Goal: Task Accomplishment & Management: Manage account settings

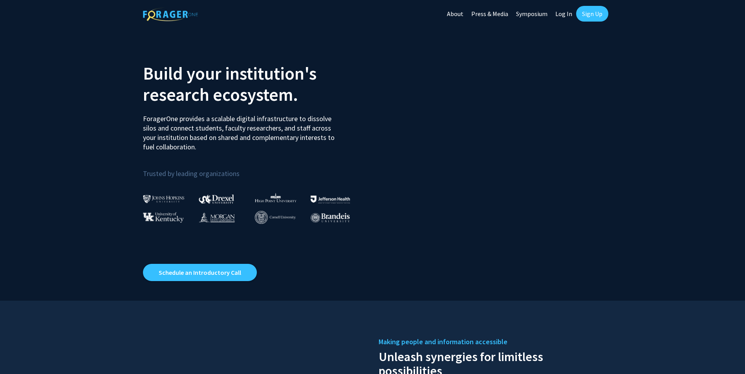
click at [592, 11] on link "Sign Up" at bounding box center [592, 14] width 32 height 16
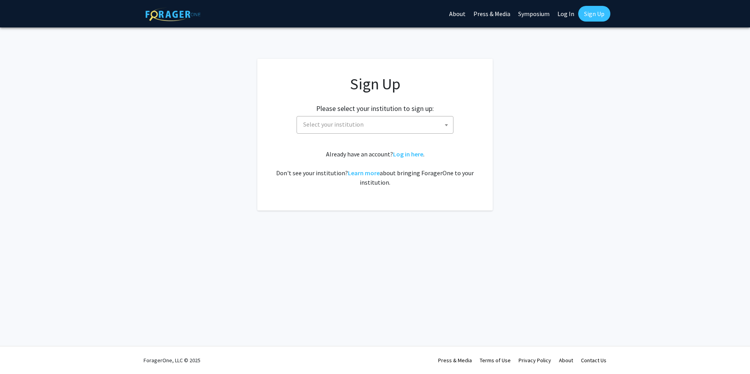
click at [376, 128] on span "Select your institution" at bounding box center [376, 125] width 153 height 16
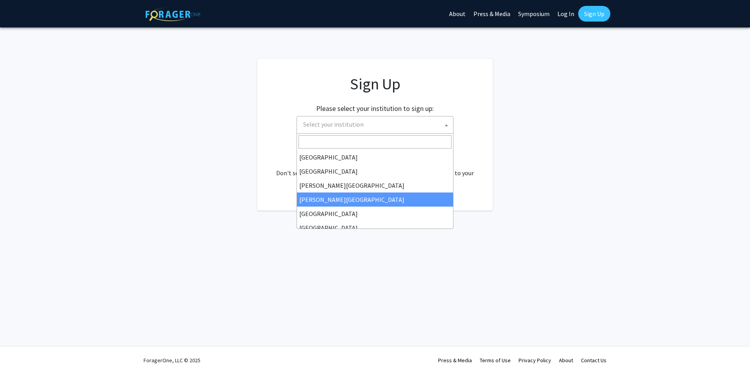
select select "27"
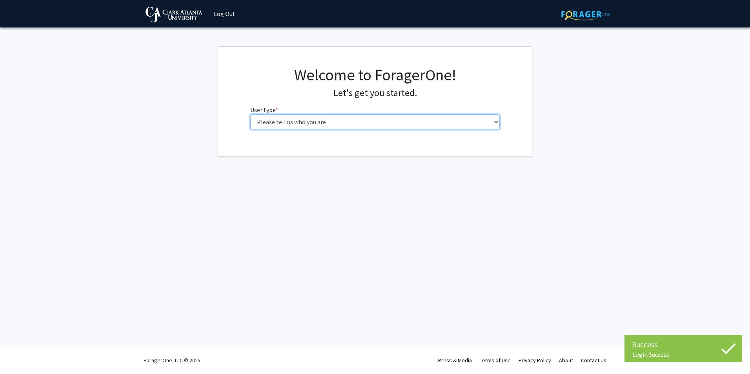
click at [328, 123] on select "Please tell us who you are Undergraduate Student Master's Student Doctoral Cand…" at bounding box center [375, 122] width 250 height 15
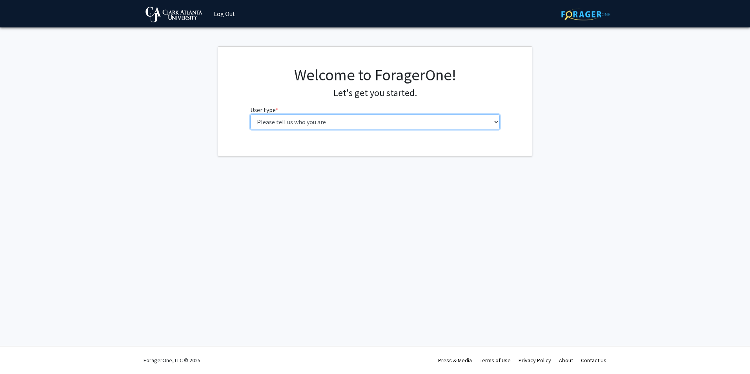
select select "6: adminAssistant"
click at [250, 115] on select "Please tell us who you are Undergraduate Student Master's Student Doctoral Cand…" at bounding box center [375, 122] width 250 height 15
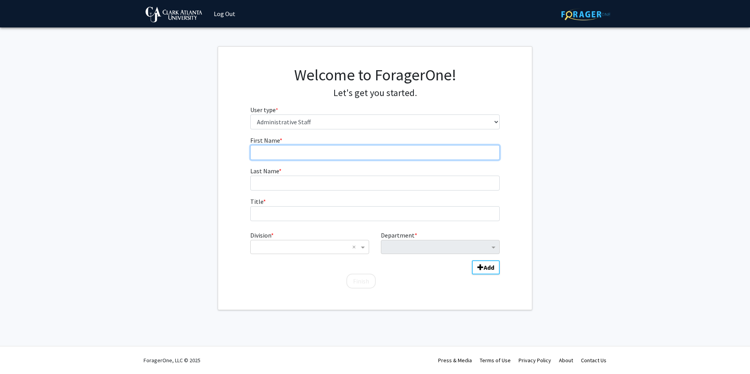
click at [313, 153] on input "First Name * required" at bounding box center [375, 152] width 250 height 15
type input "Roderick"
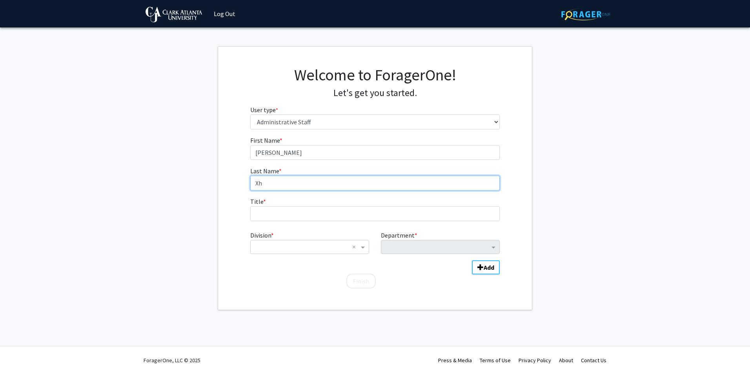
type input "X"
type input "Chappell"
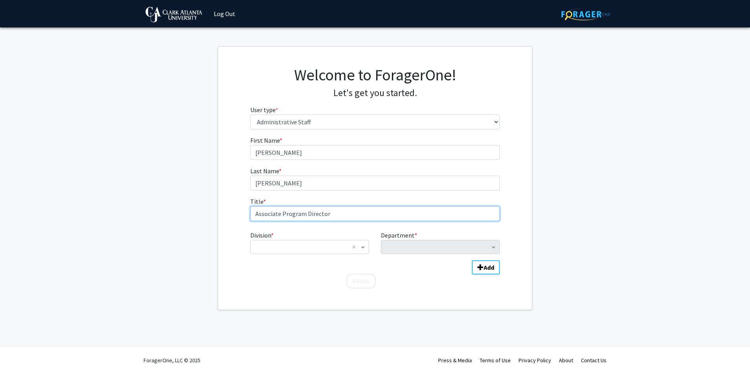
type input "Associate Program Director"
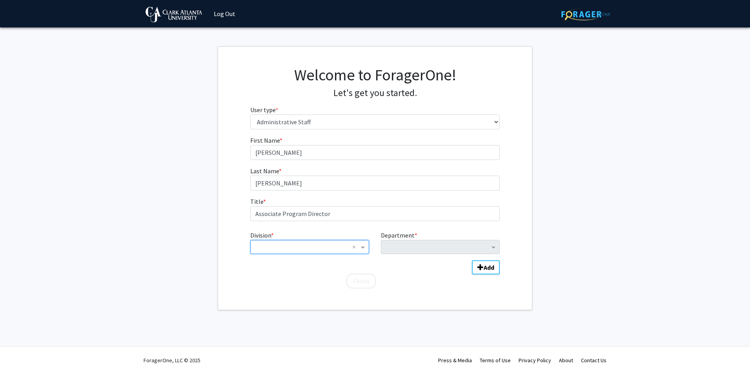
type input "s"
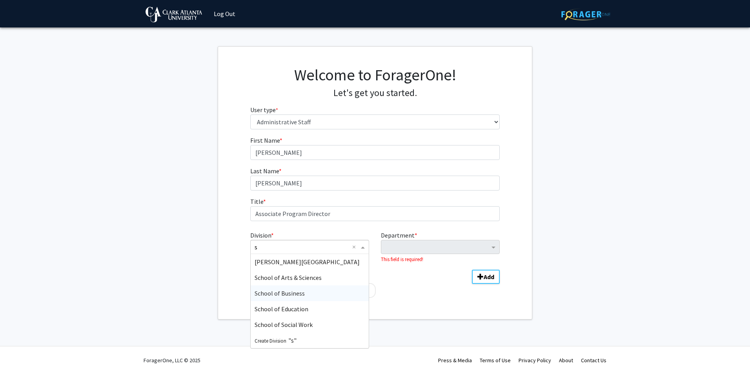
click at [303, 298] on div "School of Business" at bounding box center [310, 294] width 118 height 16
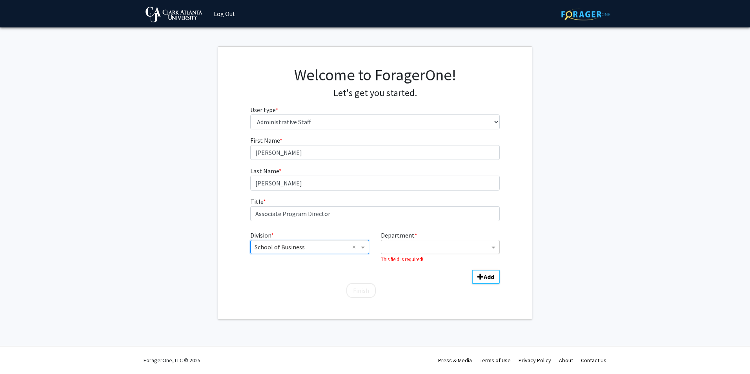
click at [403, 249] on input "Department" at bounding box center [437, 247] width 104 height 9
click at [449, 228] on div "Division * × School of Business × Department * This field is required!" at bounding box center [375, 246] width 250 height 36
click at [443, 246] on input "Department" at bounding box center [437, 247] width 104 height 9
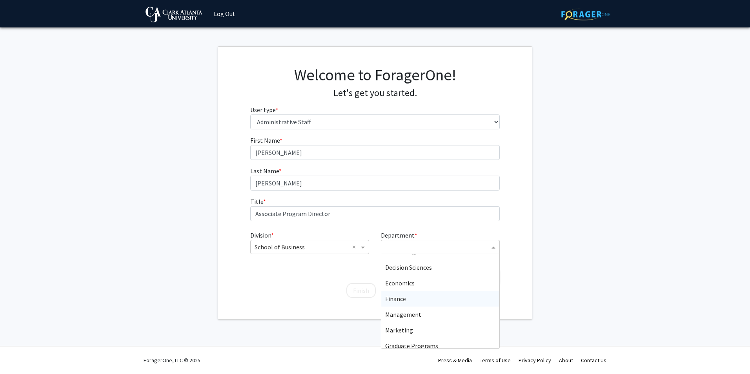
scroll to position [16, 0]
click at [298, 268] on div "Division * × School of Business × Department * Accounting Decision Sciences Eco…" at bounding box center [375, 254] width 250 height 52
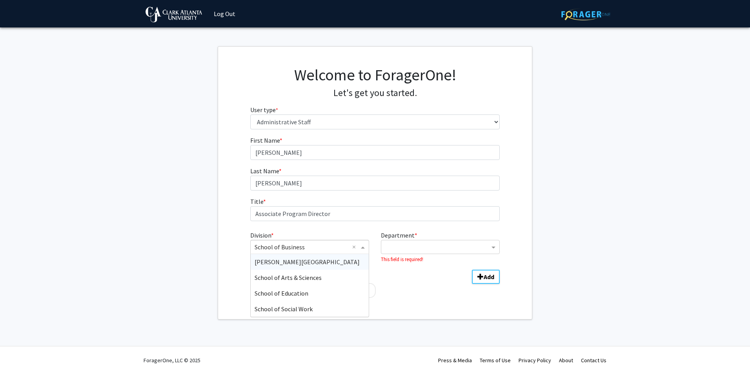
click at [311, 250] on input "Division" at bounding box center [302, 247] width 95 height 9
click at [310, 263] on span "Clark Atlanta University" at bounding box center [307, 262] width 105 height 8
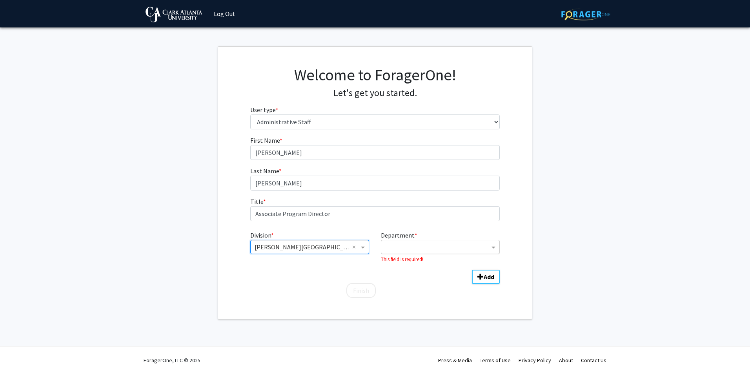
click at [435, 247] on input "Department" at bounding box center [437, 247] width 104 height 9
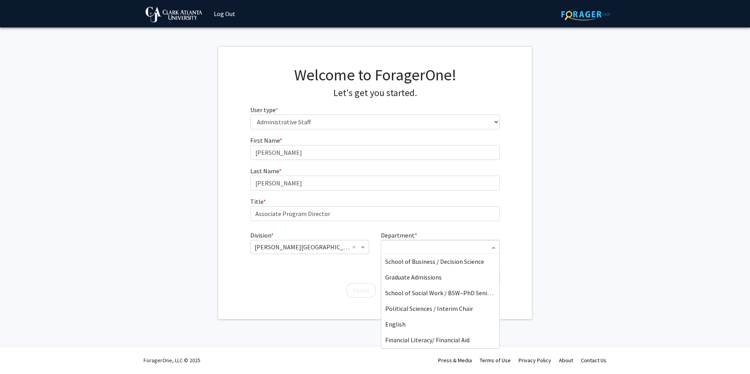
scroll to position [1688, 0]
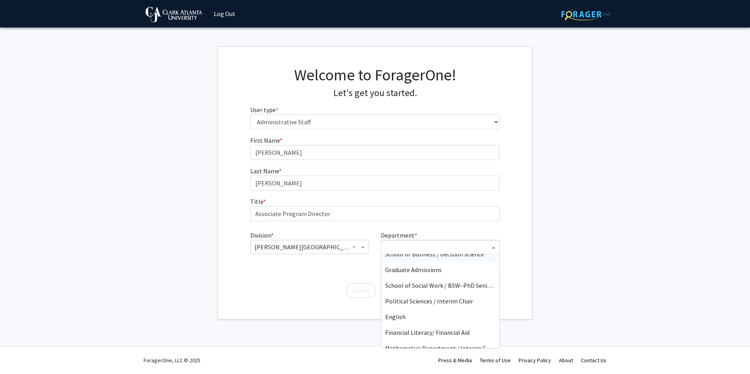
click at [407, 245] on input "Department" at bounding box center [437, 247] width 104 height 9
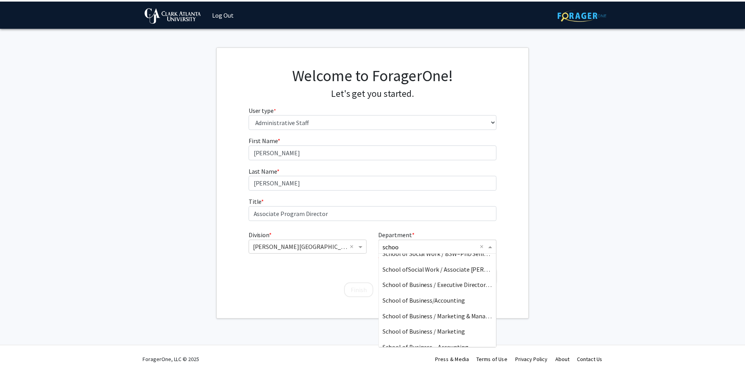
scroll to position [353, 0]
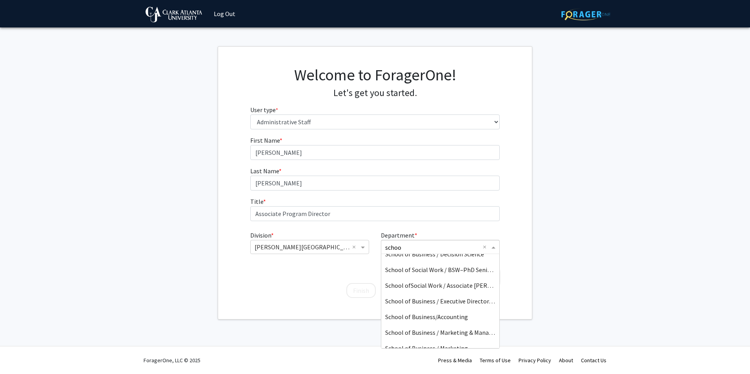
type input "school"
click at [437, 298] on span "School of Business / Executive Director, Sports Development" at bounding box center [466, 302] width 162 height 8
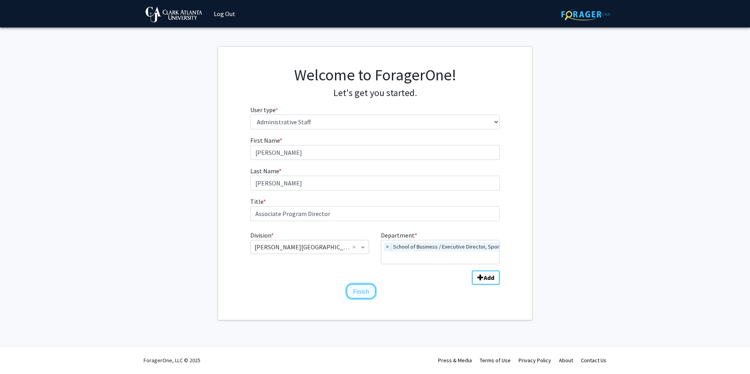
click at [356, 289] on button "Finish" at bounding box center [361, 291] width 29 height 15
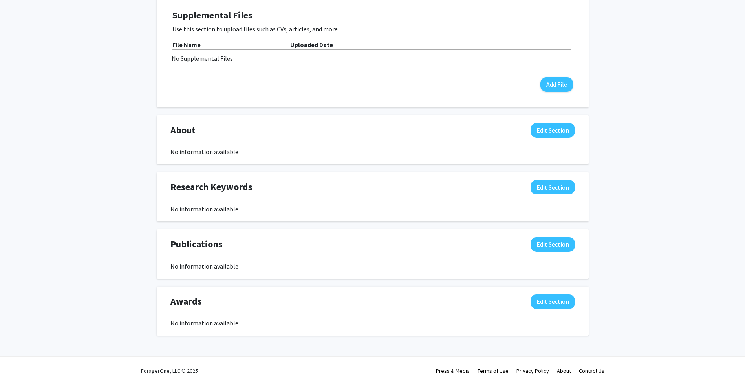
scroll to position [226, 0]
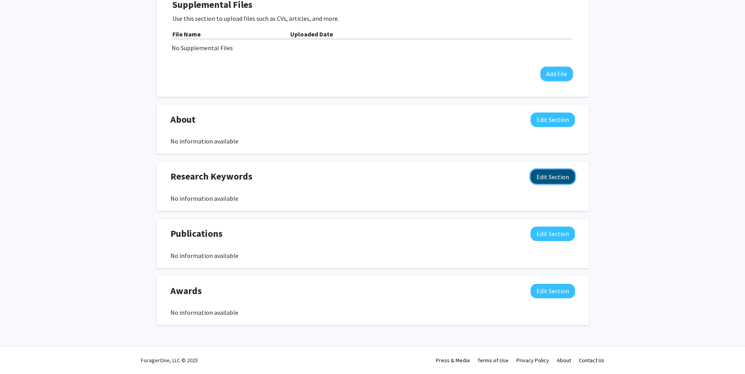
click at [549, 173] on button "Edit Section" at bounding box center [552, 177] width 44 height 15
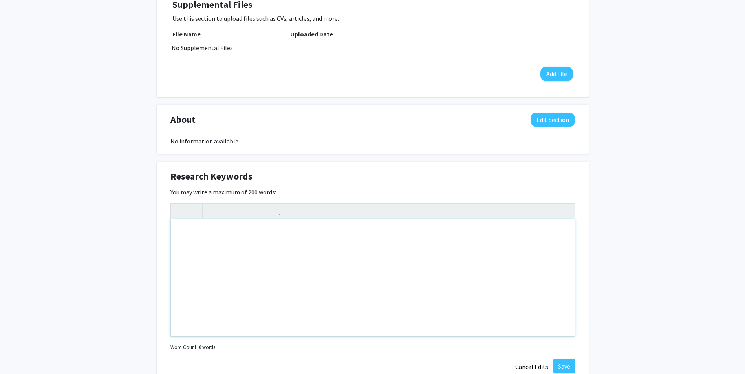
click at [274, 255] on div "Note to users with screen readers: Please deactivate our accessibility plugin f…" at bounding box center [372, 278] width 403 height 118
type textarea "Entrepreneurship; Artificial Intelligence; Agriculture; Aeronautics; Drones; Av…"
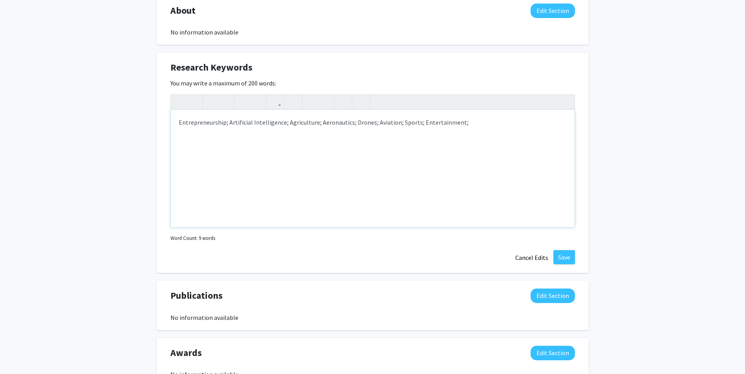
scroll to position [344, 0]
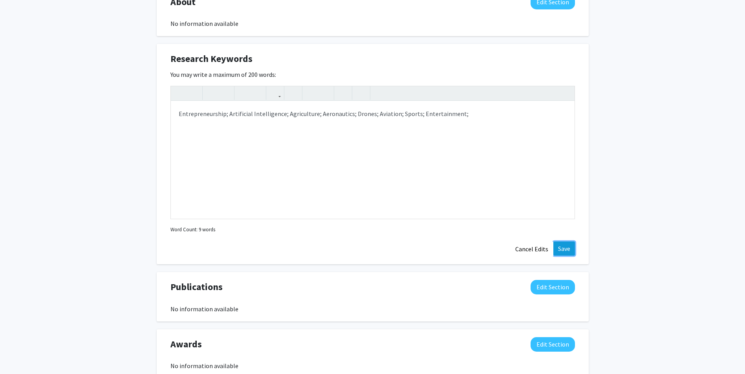
click at [564, 247] on button "Save" at bounding box center [564, 249] width 22 height 14
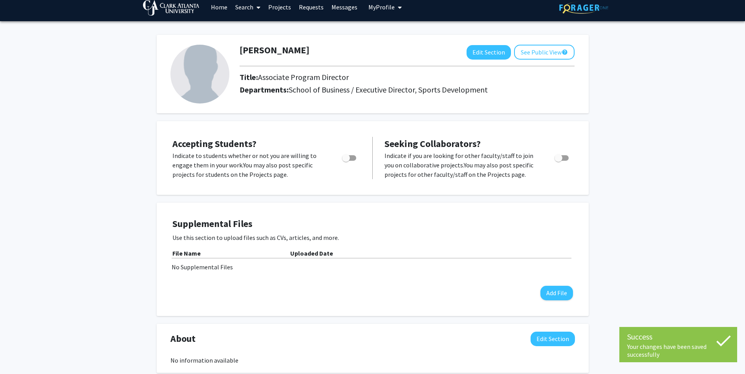
scroll to position [0, 0]
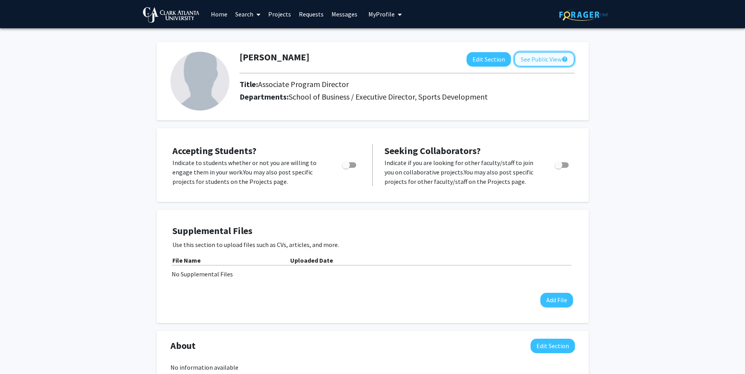
click at [543, 62] on button "See Public View help" at bounding box center [544, 59] width 60 height 15
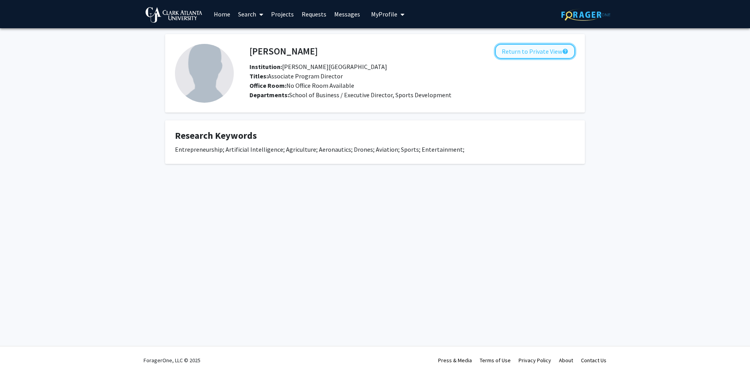
click at [522, 51] on button "Return to Private View help" at bounding box center [535, 51] width 80 height 15
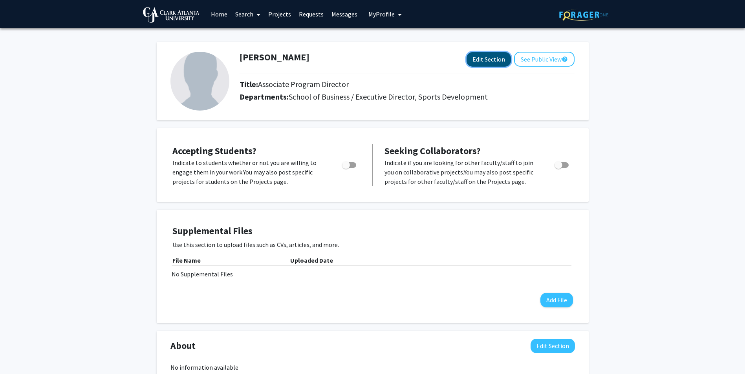
click at [496, 60] on button "Edit Section" at bounding box center [488, 59] width 44 height 15
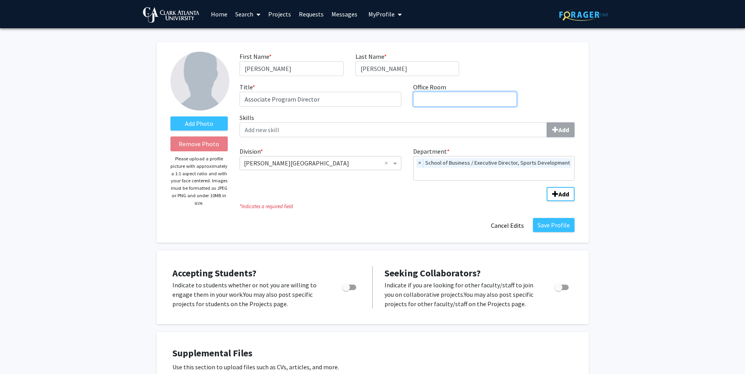
click at [470, 100] on input "Office Room required" at bounding box center [465, 99] width 104 height 15
click at [417, 98] on input "231" at bounding box center [465, 99] width 104 height 15
type input "Wright Young Hall Room 231"
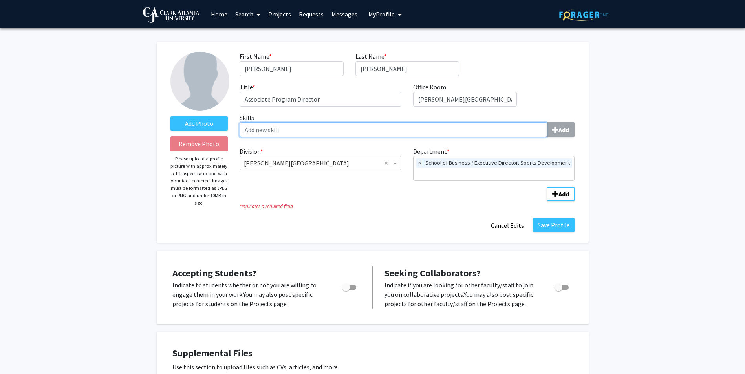
click at [419, 130] on input "Skills Add" at bounding box center [392, 129] width 307 height 15
type input "e"
type input "Entrepreneurship"
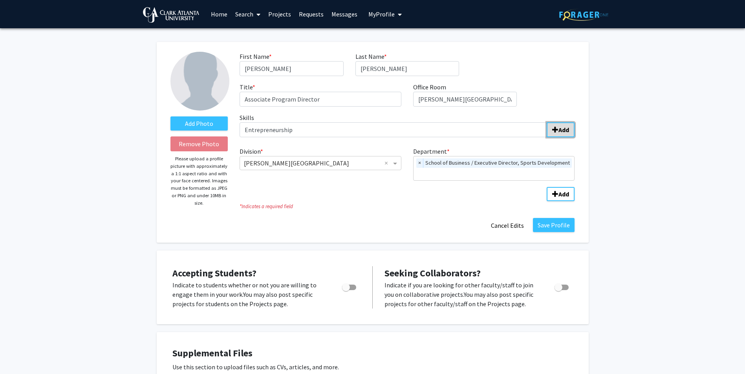
click at [560, 131] on b "Add" at bounding box center [563, 130] width 11 height 8
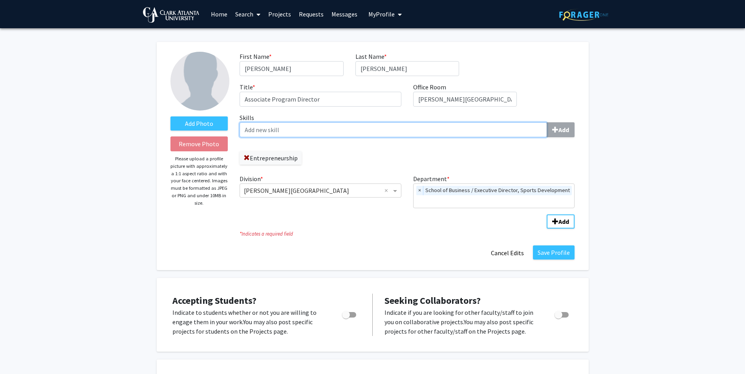
click at [329, 134] on input "Skills Add" at bounding box center [392, 129] width 307 height 15
type input "s"
type input "Strategy"
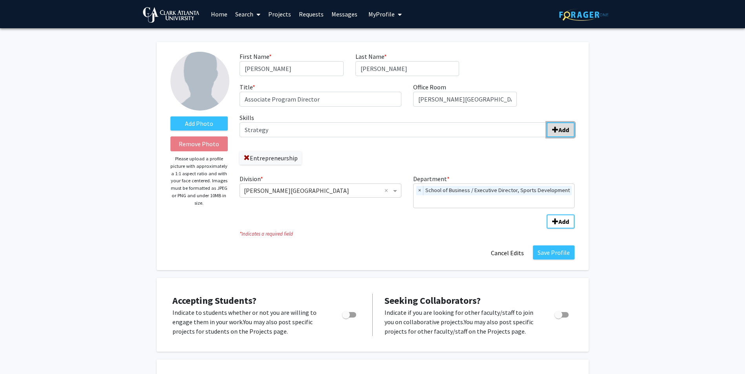
click at [564, 131] on b "Add" at bounding box center [563, 130] width 11 height 8
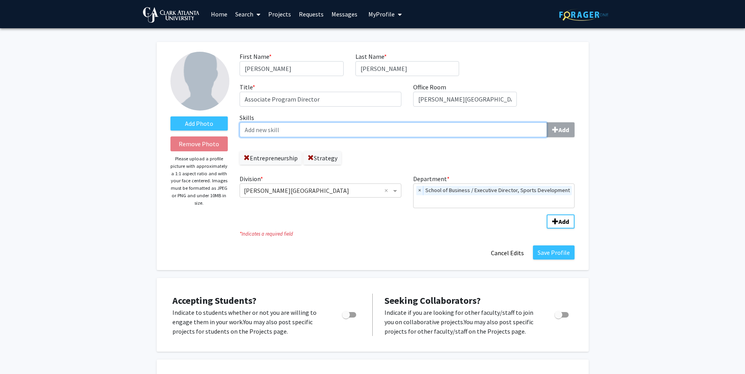
click at [353, 135] on input "Skills Add" at bounding box center [392, 129] width 307 height 15
type input "Program Management"
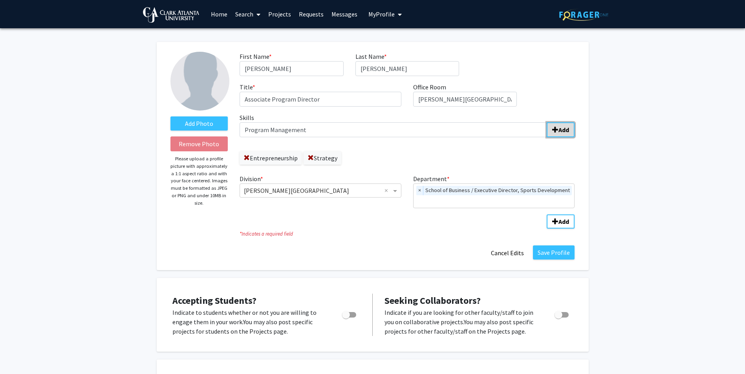
click at [554, 126] on button "Add" at bounding box center [560, 129] width 28 height 15
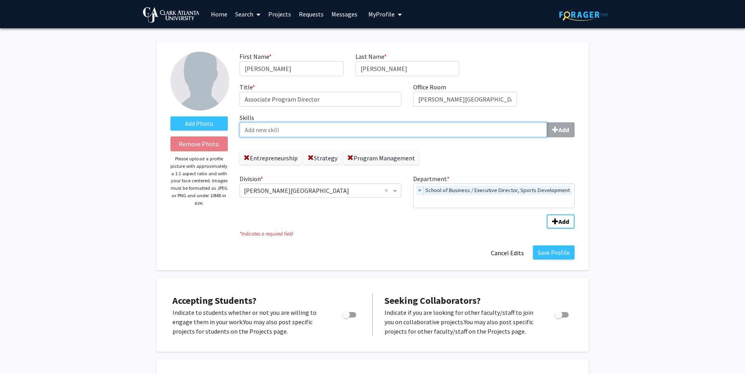
click at [393, 136] on input "Skills Add" at bounding box center [392, 129] width 307 height 15
type input "Project Management"
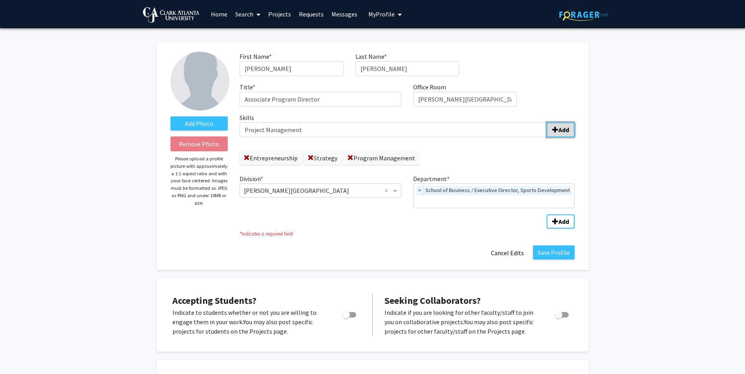
click at [566, 129] on b "Add" at bounding box center [563, 130] width 11 height 8
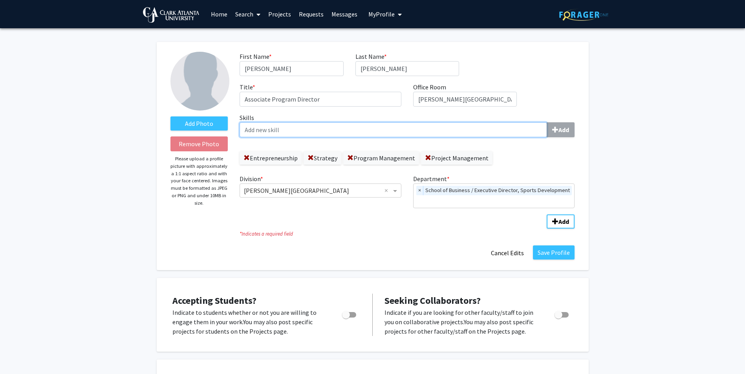
click at [294, 131] on input "Skills Add" at bounding box center [392, 129] width 307 height 15
type input "Artificial Intelligence"
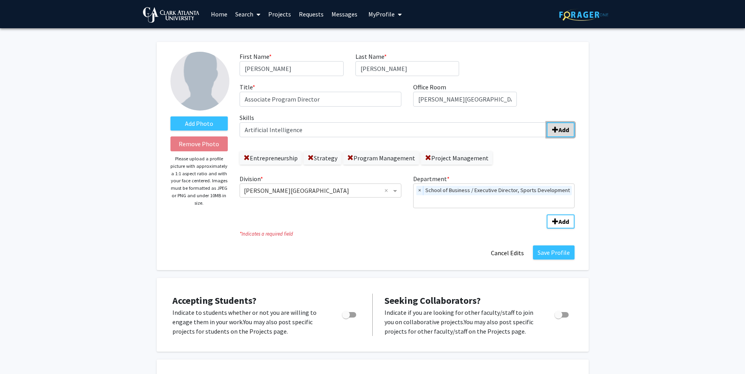
click at [557, 125] on button "Add" at bounding box center [560, 129] width 28 height 15
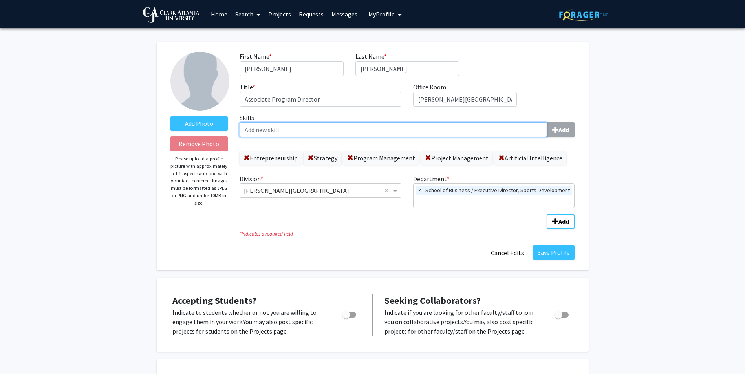
click at [332, 125] on input "Skills Add" at bounding box center [392, 129] width 307 height 15
type input "Marketing"
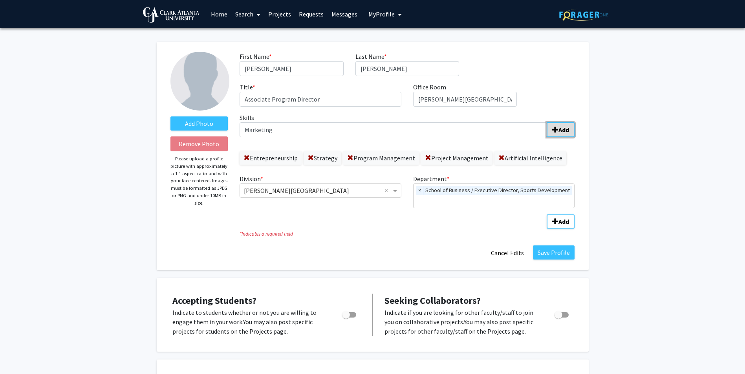
click at [557, 133] on span "submit" at bounding box center [555, 130] width 6 height 6
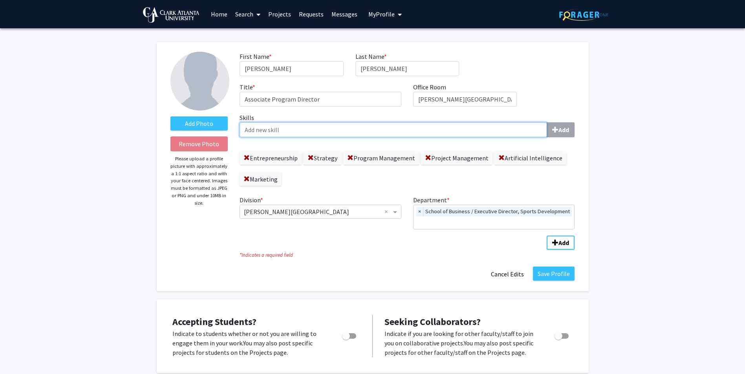
click at [359, 134] on input "Skills Add" at bounding box center [392, 129] width 307 height 15
type input "Management"
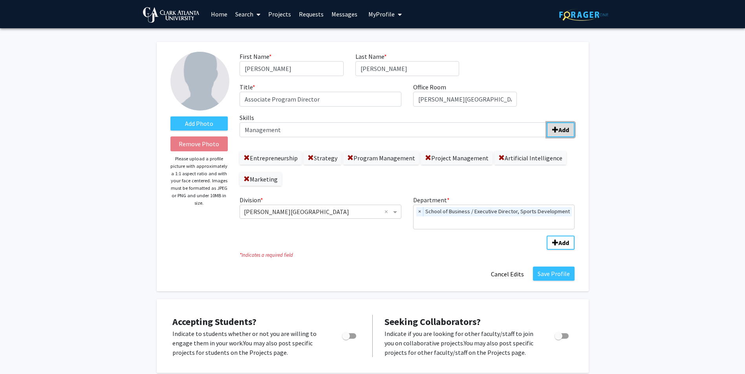
click at [559, 131] on b "Add" at bounding box center [563, 130] width 11 height 8
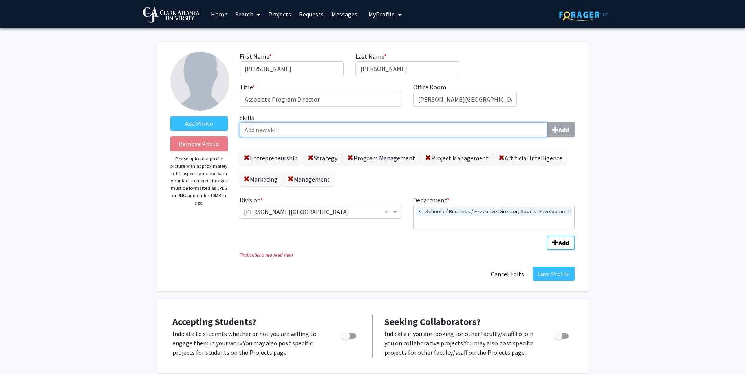
click at [317, 134] on input "Skills Add" at bounding box center [392, 129] width 307 height 15
type input "Sports"
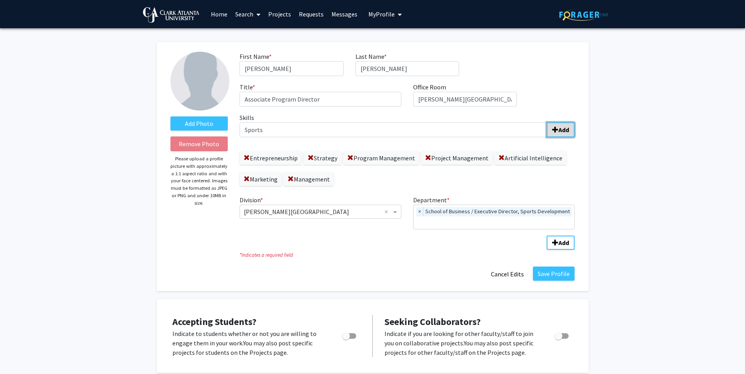
click at [563, 131] on b "Add" at bounding box center [563, 130] width 11 height 8
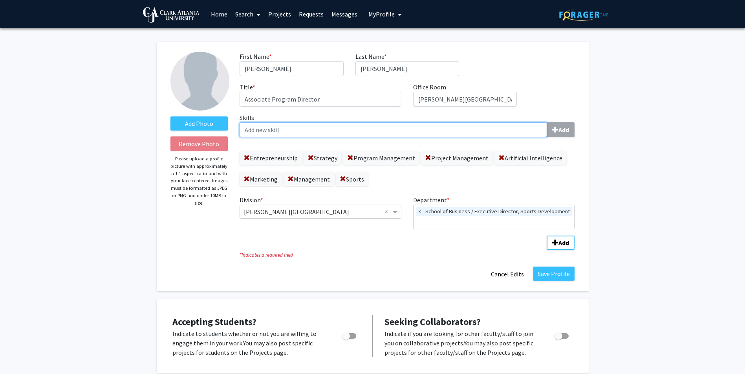
click at [306, 128] on input "Skills Add" at bounding box center [392, 129] width 307 height 15
type input "Entertainment"
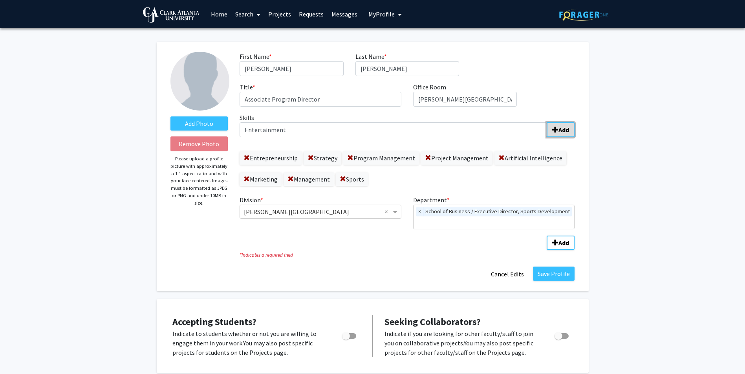
click at [559, 128] on b "Add" at bounding box center [563, 130] width 11 height 8
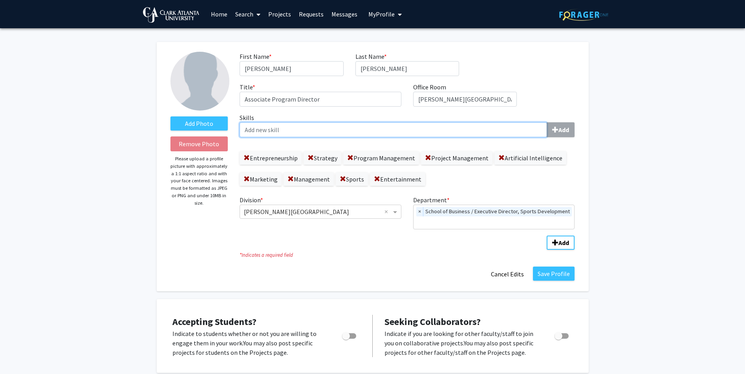
click at [377, 133] on input "Skills Add" at bounding box center [392, 129] width 307 height 15
type input "Media"
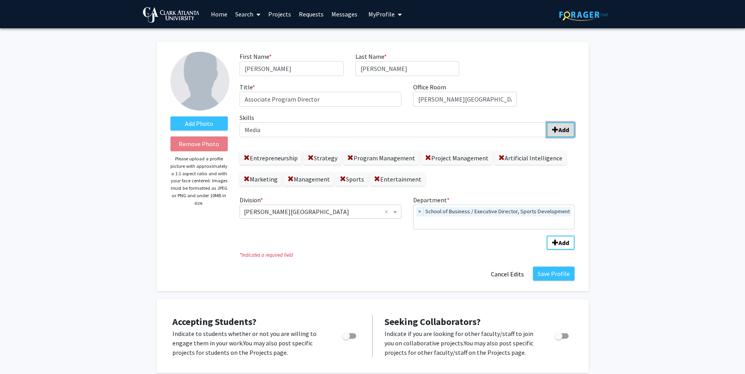
click at [554, 130] on span "submit" at bounding box center [555, 130] width 6 height 6
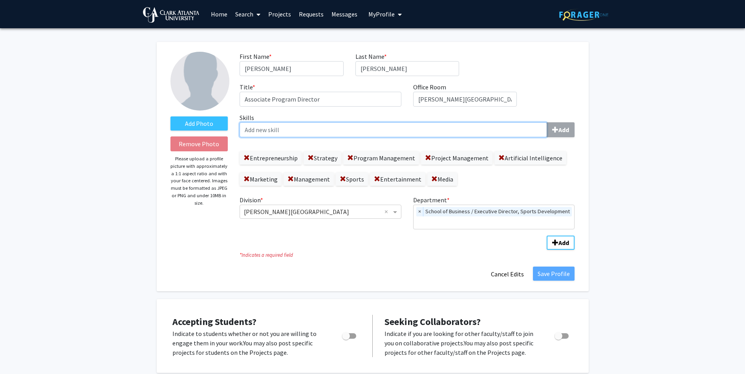
click at [295, 132] on input "Skills Add" at bounding box center [392, 129] width 307 height 15
type input "Live Events"
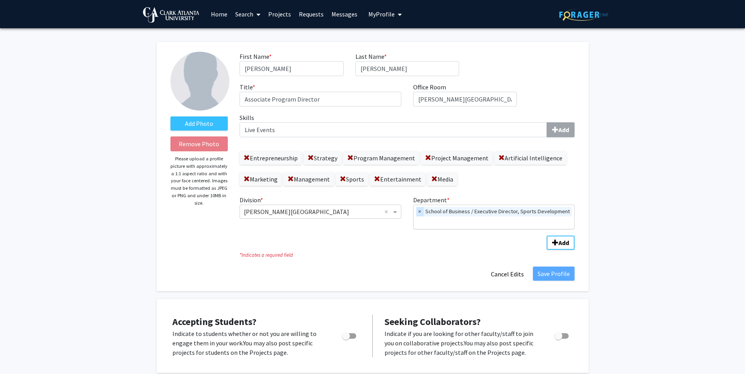
click at [418, 214] on span "×" at bounding box center [419, 211] width 7 height 9
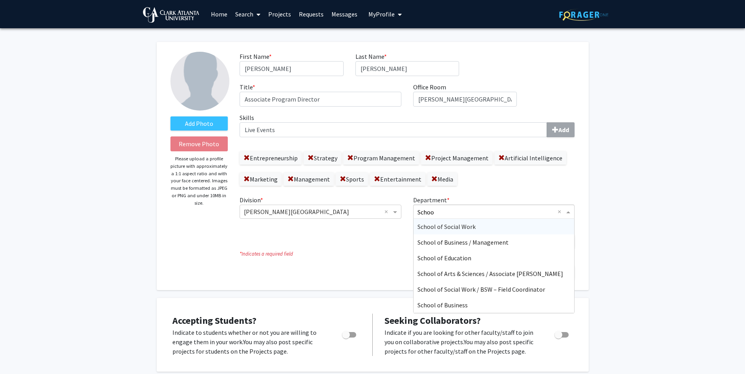
type input "School"
click at [486, 246] on span "School of Business / Management" at bounding box center [462, 243] width 91 height 8
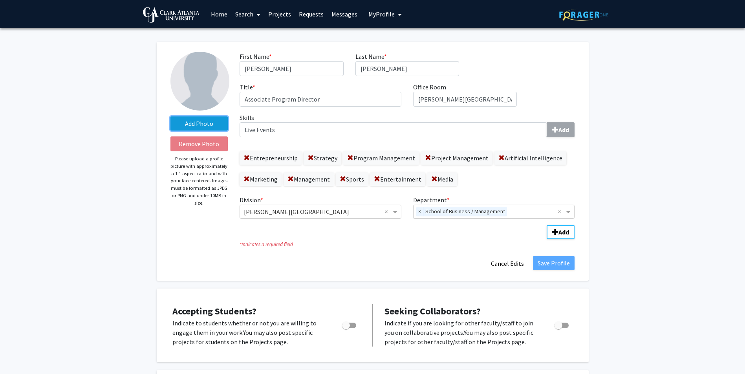
click at [188, 120] on label "Add Photo" at bounding box center [199, 124] width 58 height 14
click at [0, 0] on input "Add Photo" at bounding box center [0, 0] width 0 height 0
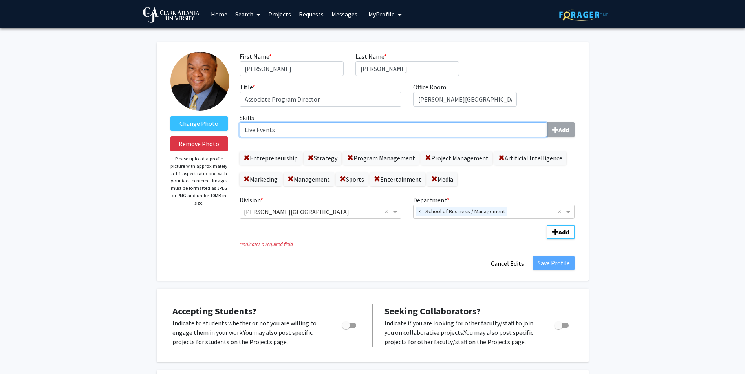
click at [347, 132] on input "Live Events" at bounding box center [392, 129] width 307 height 15
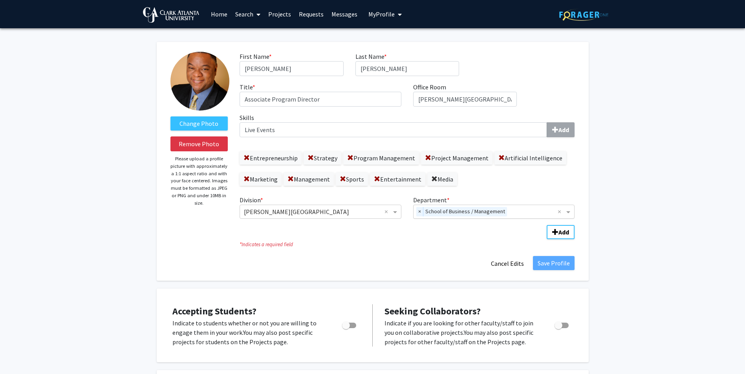
click at [431, 179] on span at bounding box center [434, 179] width 6 height 6
click at [560, 130] on b "Add" at bounding box center [563, 130] width 11 height 8
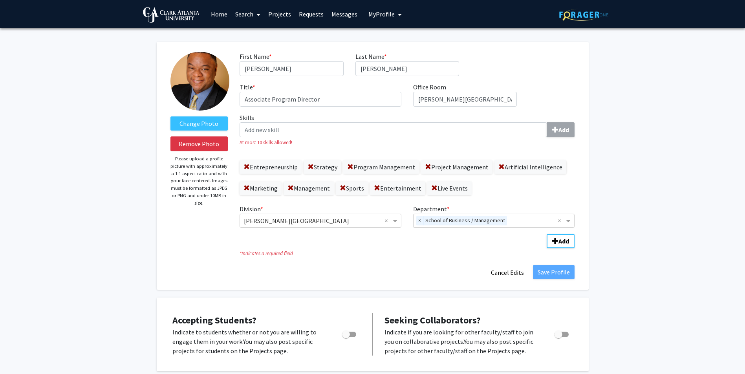
click at [250, 148] on div "Skills Add At most 10 skills allowed! Entrepreneurship Strategy Program Managem…" at bounding box center [406, 154] width 335 height 82
click at [225, 15] on link "Home" at bounding box center [219, 13] width 24 height 27
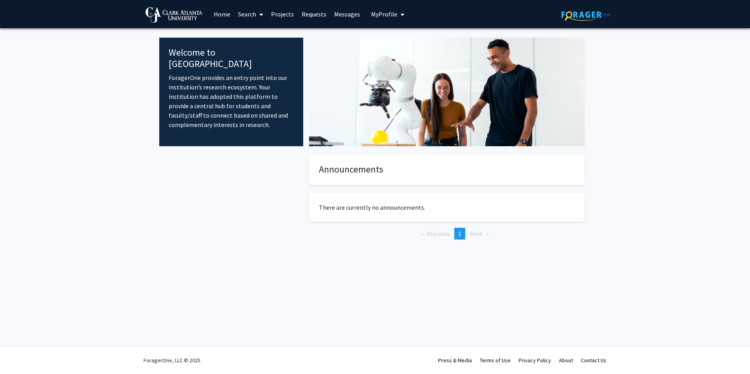
click at [386, 16] on span "My Profile" at bounding box center [384, 14] width 26 height 8
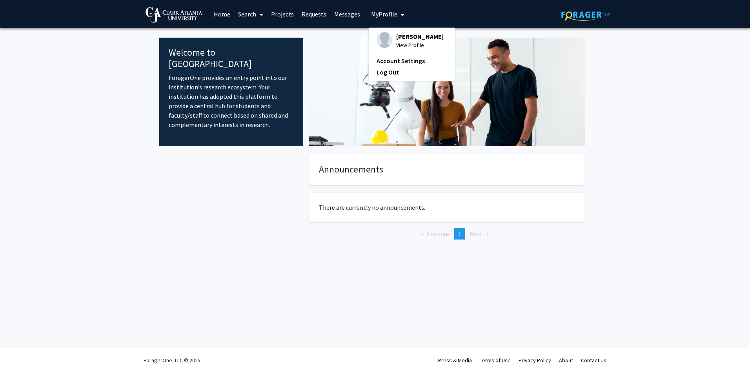
click at [409, 37] on span "Roderick Chappell" at bounding box center [419, 36] width 47 height 9
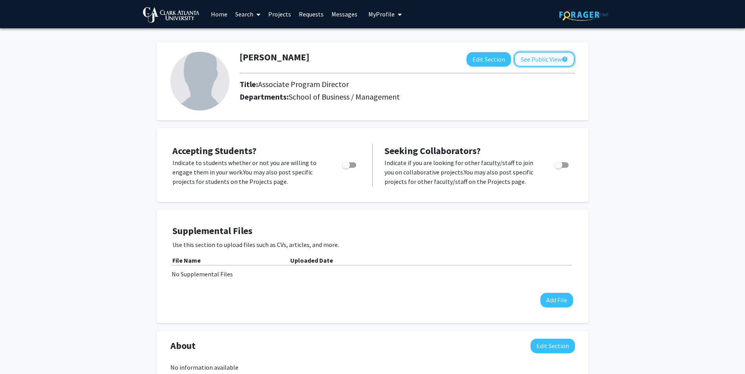
click at [530, 57] on button "See Public View help" at bounding box center [544, 59] width 60 height 15
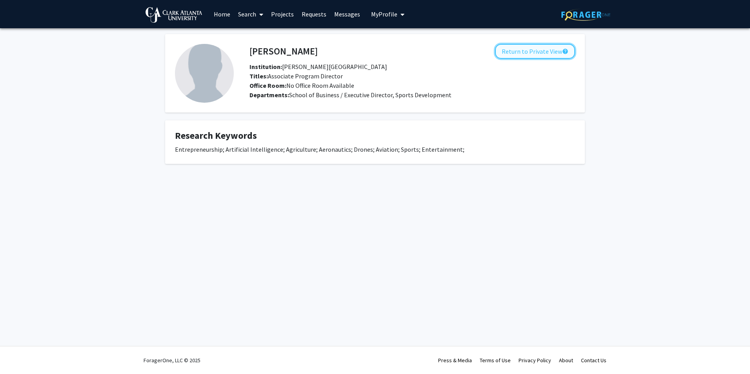
click at [531, 53] on button "Return to Private View help" at bounding box center [535, 51] width 80 height 15
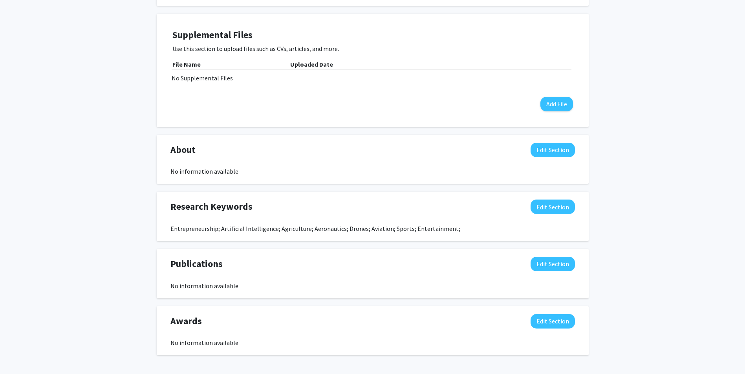
scroll to position [39, 0]
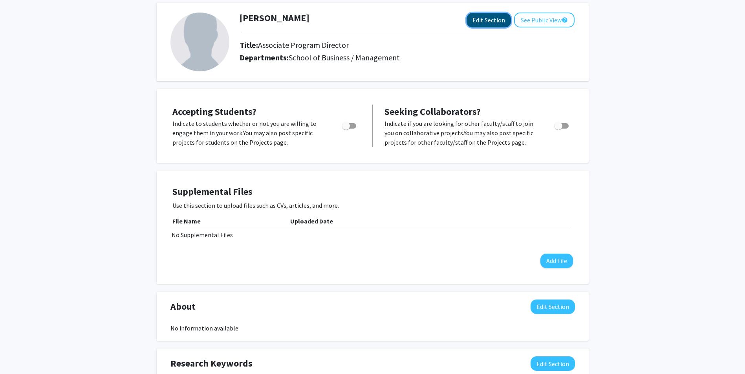
click at [496, 18] on button "Edit Section" at bounding box center [488, 20] width 44 height 15
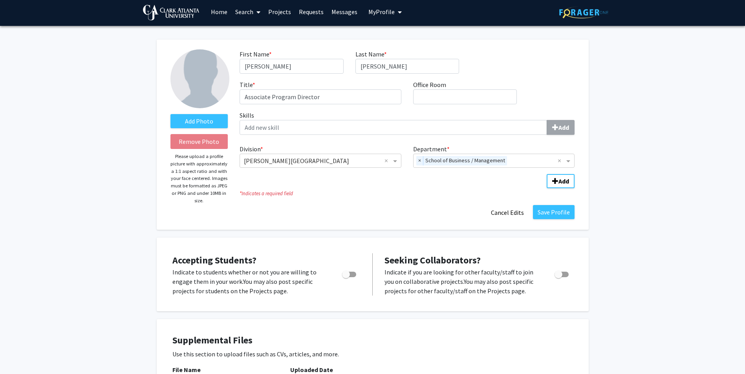
scroll to position [0, 0]
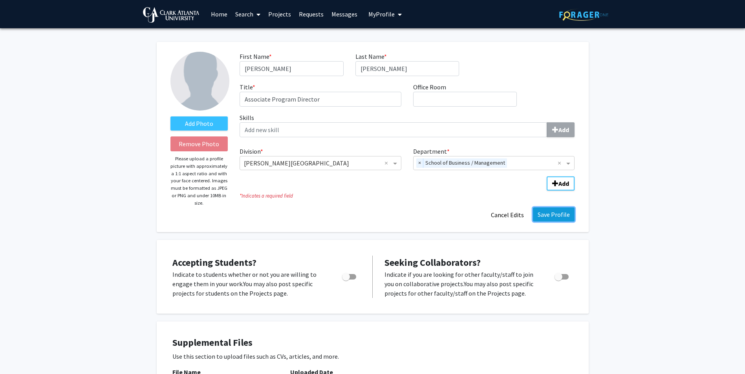
click at [552, 214] on button "Save Profile" at bounding box center [554, 215] width 42 height 14
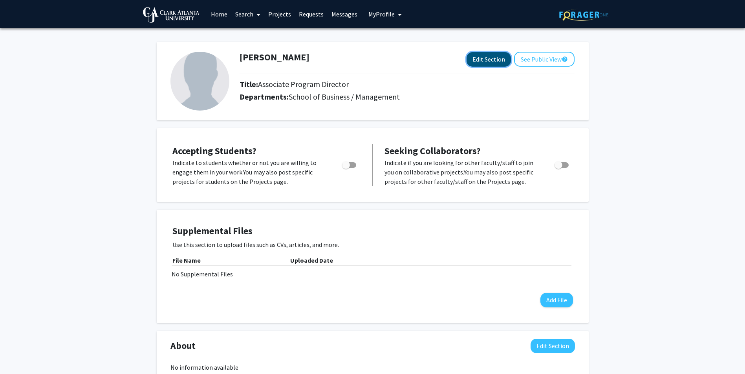
click at [504, 58] on button "Edit Section" at bounding box center [488, 59] width 44 height 15
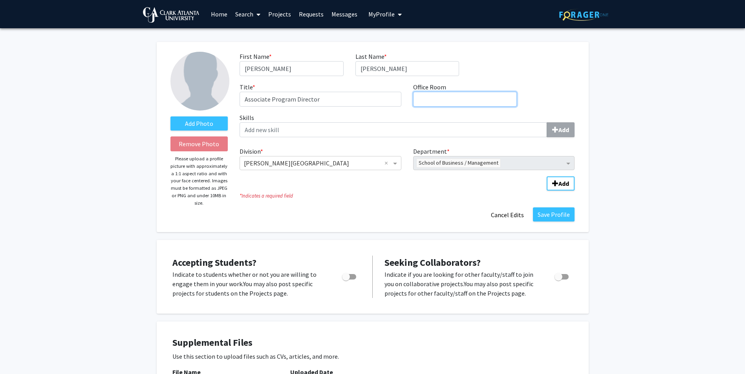
click at [448, 100] on input "Office Room required" at bounding box center [465, 99] width 104 height 15
type input "Wright Young Hall Room 231"
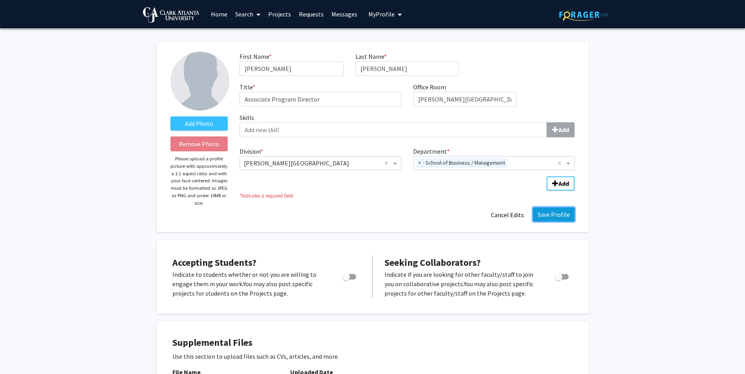
click at [555, 214] on button "Save Profile" at bounding box center [554, 215] width 42 height 14
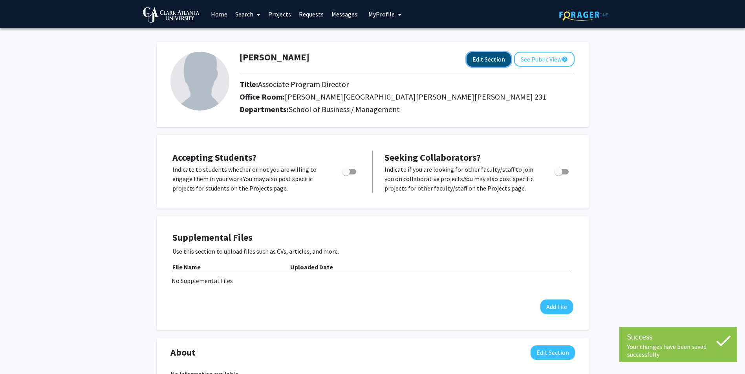
click at [488, 61] on button "Edit Section" at bounding box center [488, 59] width 44 height 15
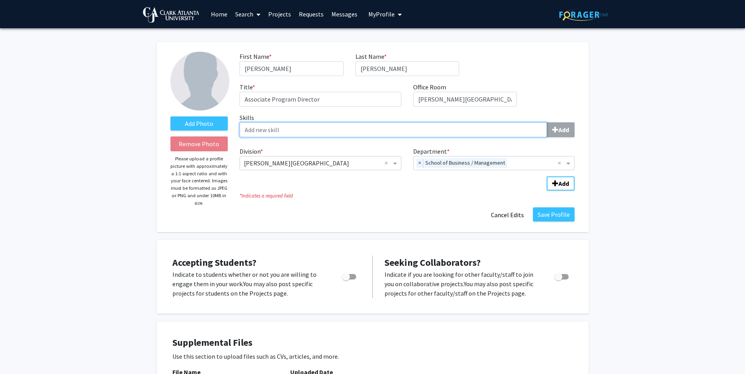
click at [339, 131] on input "Skills Add" at bounding box center [392, 129] width 307 height 15
type input "Entrepreneurship"
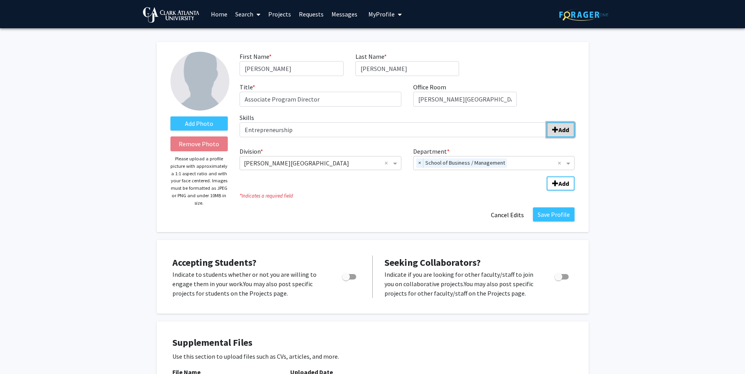
click at [562, 130] on b "Add" at bounding box center [563, 130] width 11 height 8
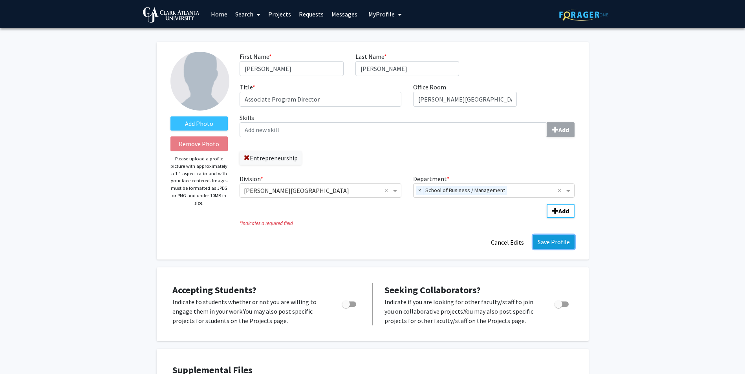
click at [557, 240] on button "Save Profile" at bounding box center [554, 242] width 42 height 14
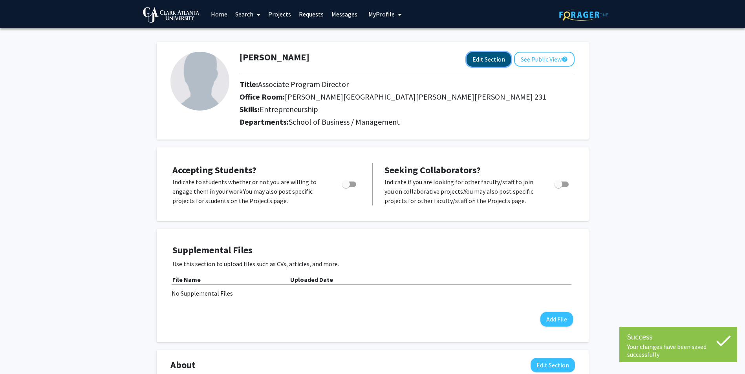
click at [478, 55] on button "Edit Section" at bounding box center [488, 59] width 44 height 15
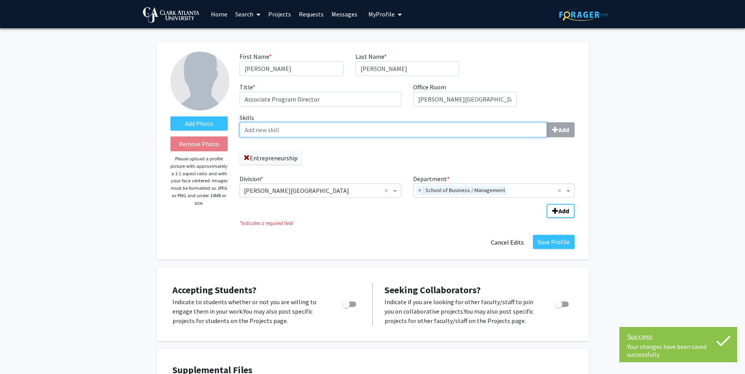
click at [290, 131] on input "Skills Add" at bounding box center [392, 129] width 307 height 15
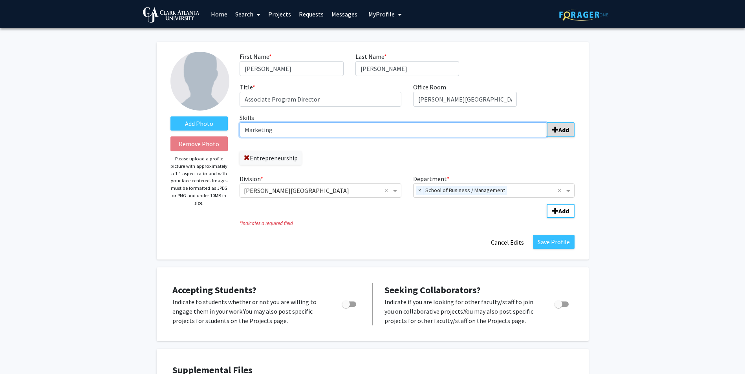
type input "Marketing"
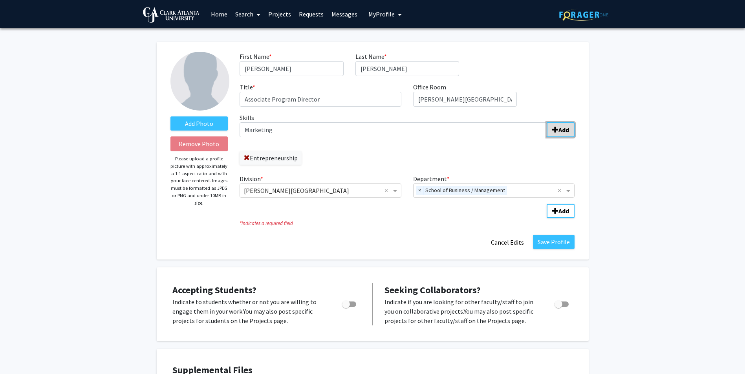
click at [562, 131] on b "Add" at bounding box center [563, 130] width 11 height 8
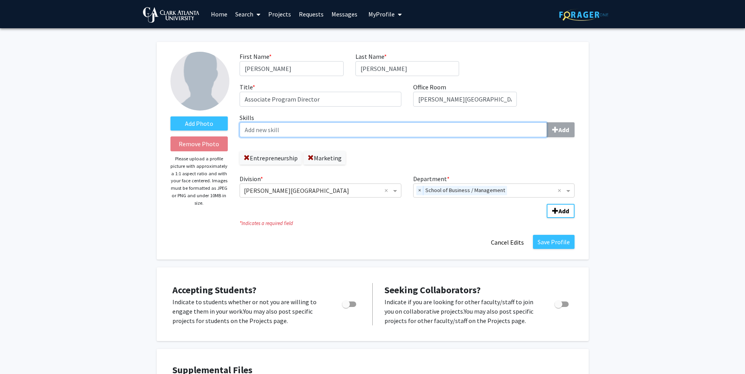
click at [307, 133] on input "Skills Add" at bounding box center [392, 129] width 307 height 15
type input "Management"
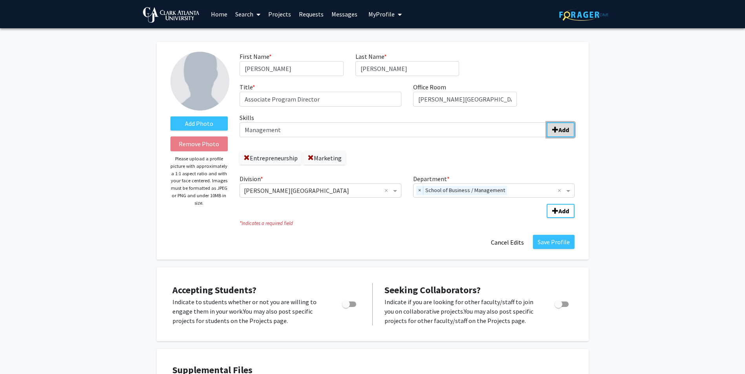
click at [565, 128] on b "Add" at bounding box center [563, 130] width 11 height 8
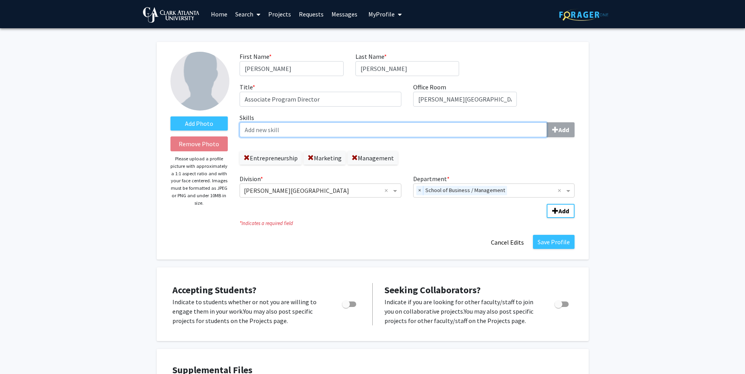
click at [287, 134] on input "Skills Add" at bounding box center [392, 129] width 307 height 15
type input "Live Events"
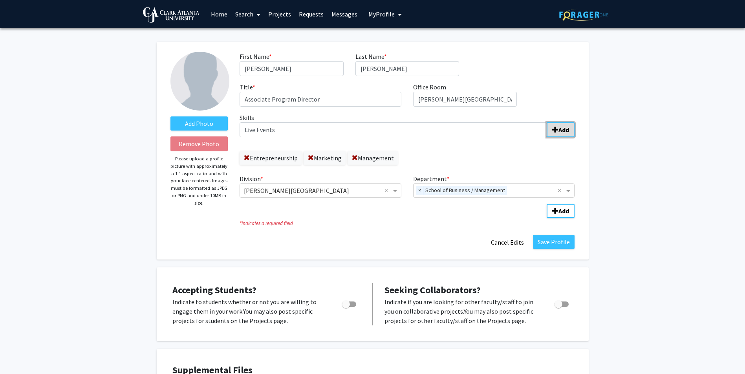
click at [558, 127] on span "submit" at bounding box center [555, 130] width 6 height 6
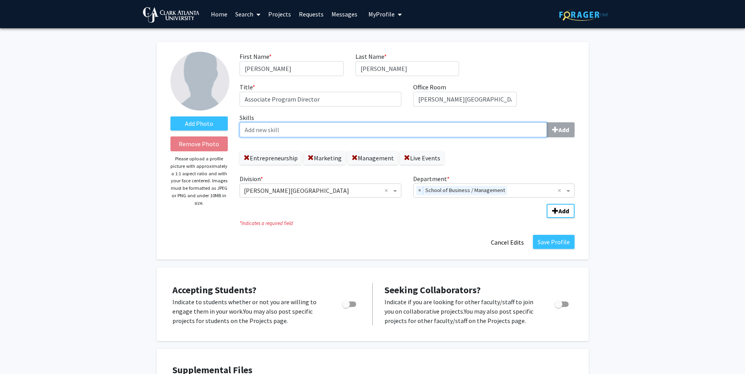
click at [283, 134] on input "Skills Add" at bounding box center [392, 129] width 307 height 15
type input "Strategy"
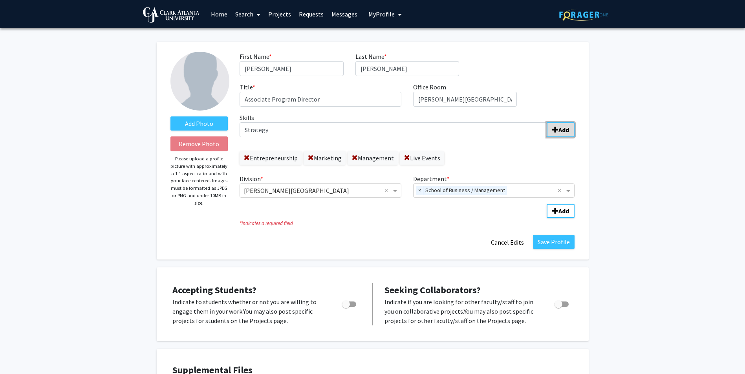
click at [572, 128] on button "Add" at bounding box center [560, 129] width 28 height 15
click at [554, 242] on button "Save Profile" at bounding box center [554, 242] width 42 height 14
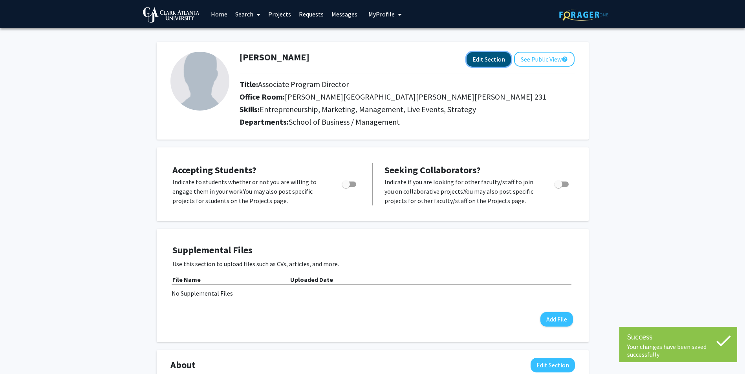
click at [495, 61] on button "Edit Section" at bounding box center [488, 59] width 44 height 15
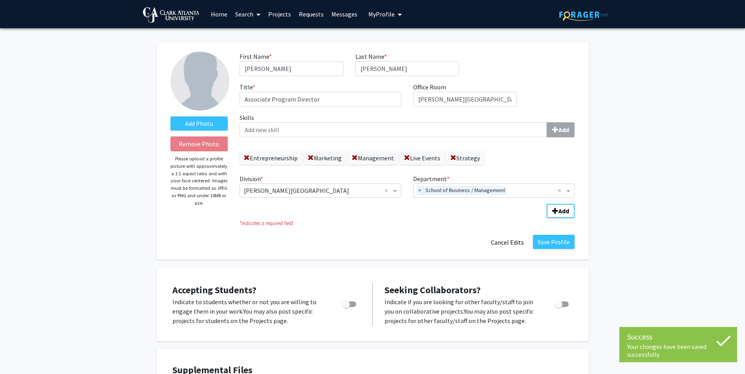
click at [488, 162] on div "Entrepreneurship Marketing Management Live Events Strategy" at bounding box center [406, 154] width 335 height 21
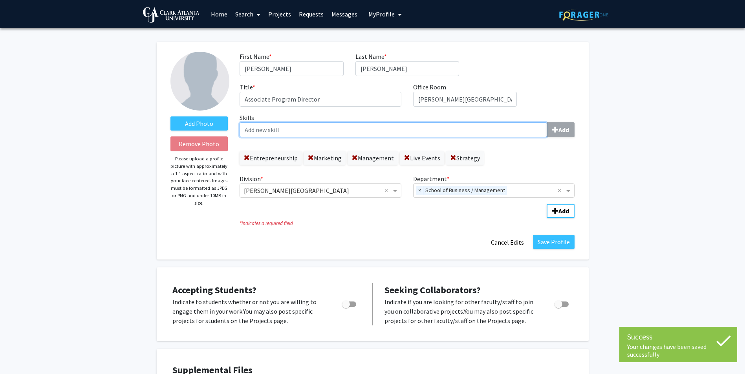
click at [296, 129] on input "Skills Add" at bounding box center [392, 129] width 307 height 15
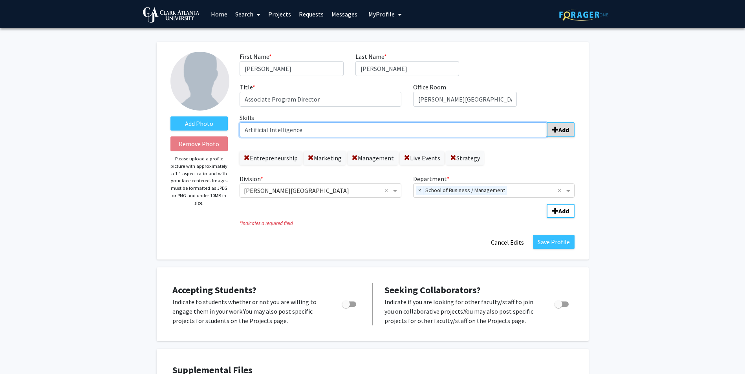
type input "Artificial Intelligence"
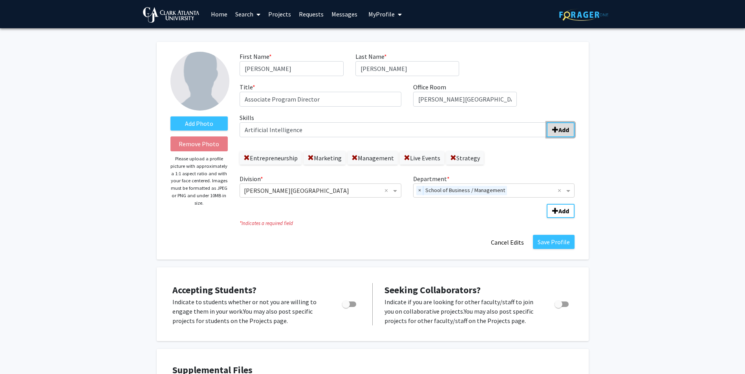
click at [557, 131] on span "submit" at bounding box center [555, 130] width 6 height 6
click at [551, 241] on button "Save Profile" at bounding box center [554, 242] width 42 height 14
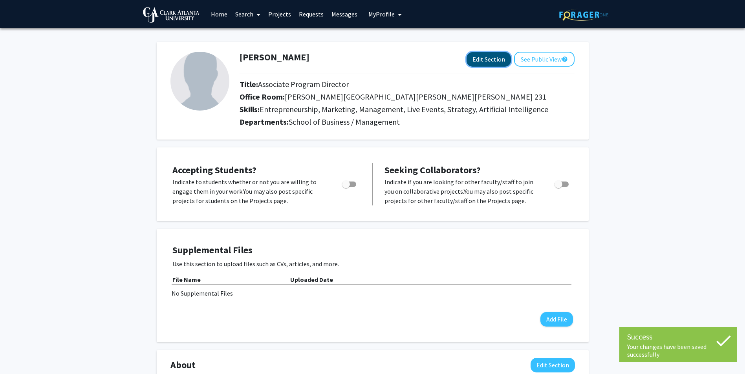
click at [487, 60] on button "Edit Section" at bounding box center [488, 59] width 44 height 15
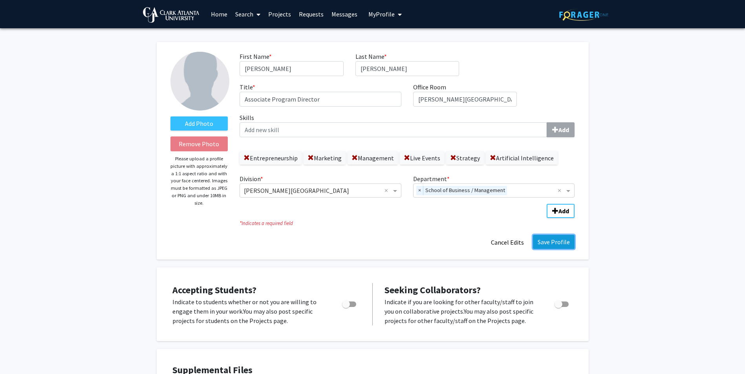
click at [549, 239] on button "Save Profile" at bounding box center [554, 242] width 42 height 14
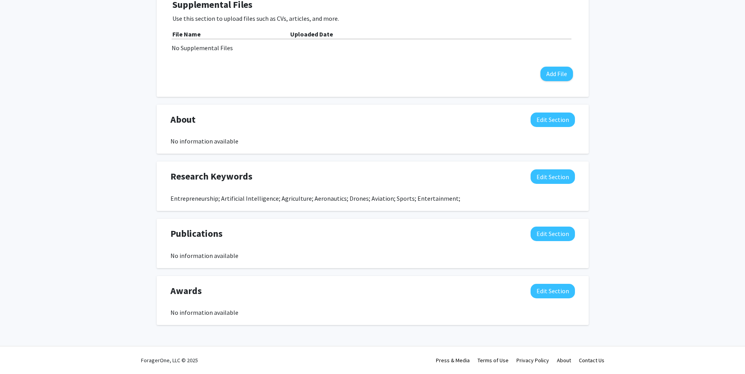
scroll to position [49, 0]
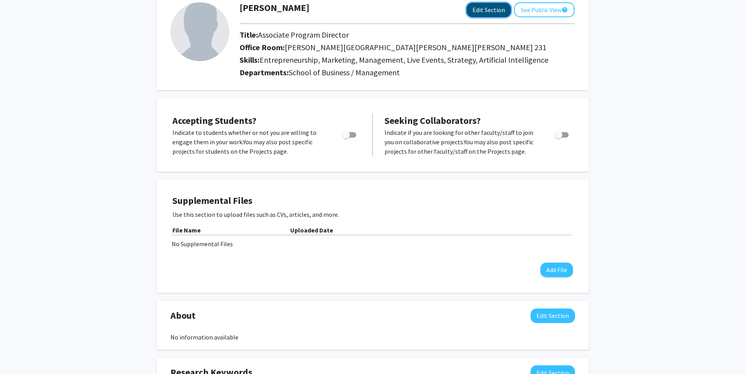
click at [493, 11] on button "Edit Section" at bounding box center [488, 10] width 44 height 15
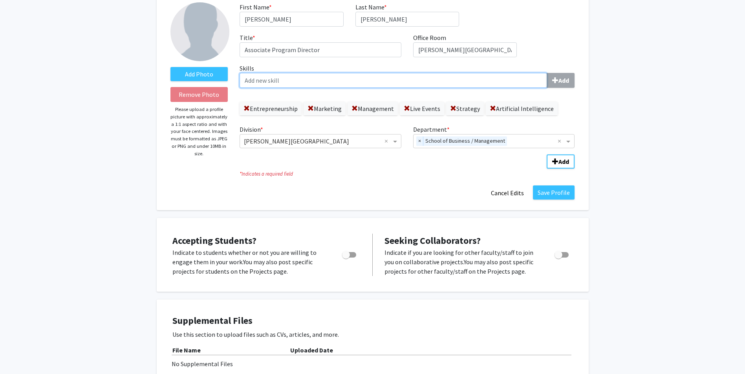
click at [310, 83] on input "Skills Add" at bounding box center [392, 80] width 307 height 15
type input "Aeronautics"
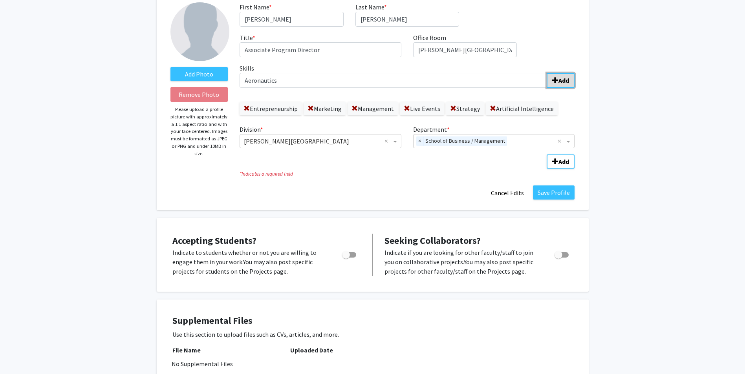
click at [564, 79] on b "Add" at bounding box center [563, 81] width 11 height 8
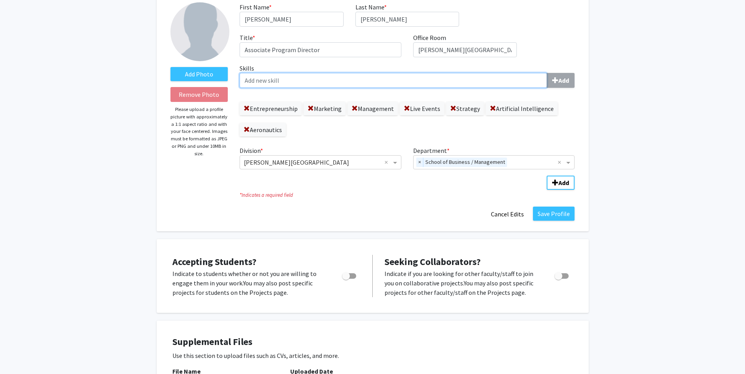
click at [305, 83] on input "Skills Add" at bounding box center [392, 80] width 307 height 15
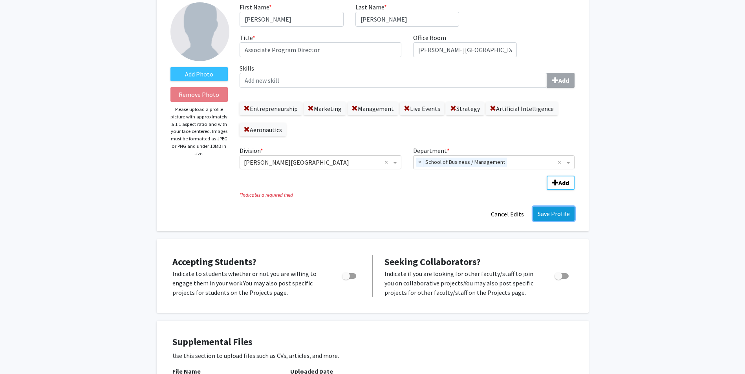
click at [541, 212] on button "Save Profile" at bounding box center [554, 214] width 42 height 14
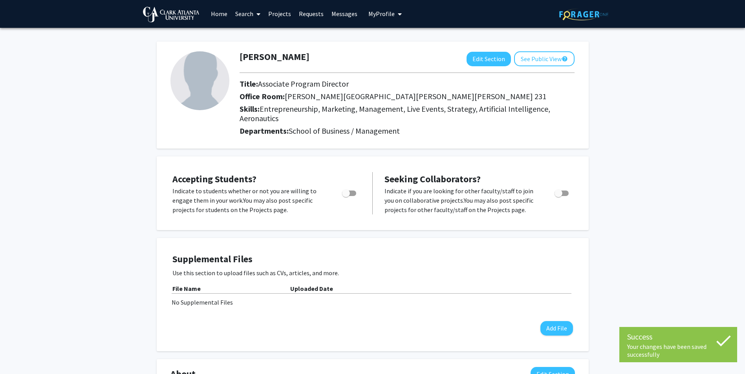
scroll to position [0, 0]
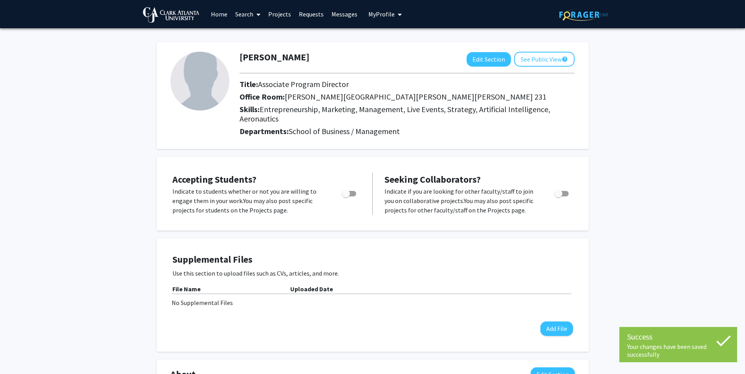
click at [373, 16] on span "My Profile" at bounding box center [381, 14] width 26 height 8
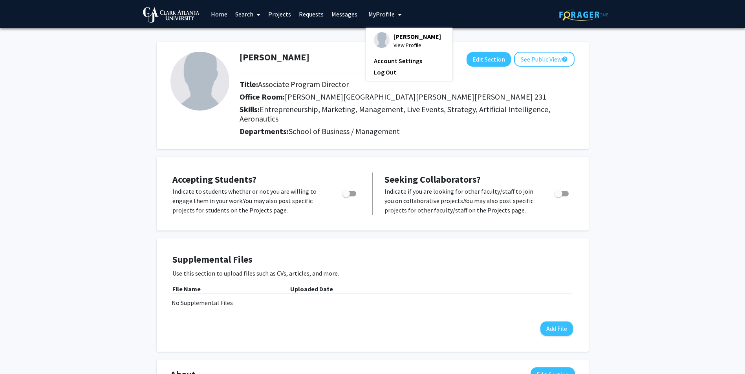
click at [674, 77] on div "Roderick Chappell Edit Section See Public View help Title: Associate Program Di…" at bounding box center [372, 317] width 745 height 578
click at [375, 14] on span "My Profile" at bounding box center [381, 14] width 26 height 8
click at [381, 71] on link "Log Out" at bounding box center [409, 72] width 71 height 9
